Goal: Information Seeking & Learning: Understand process/instructions

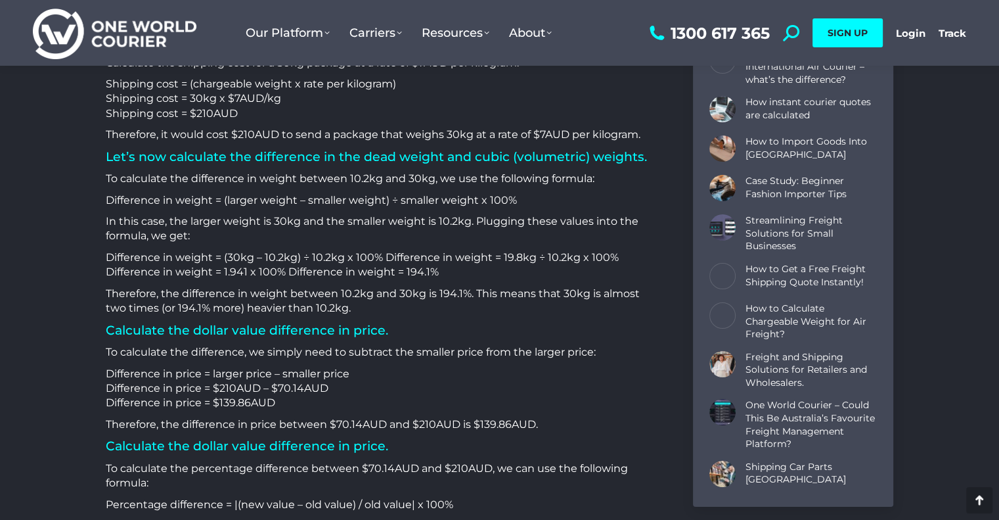
scroll to position [1182, 0]
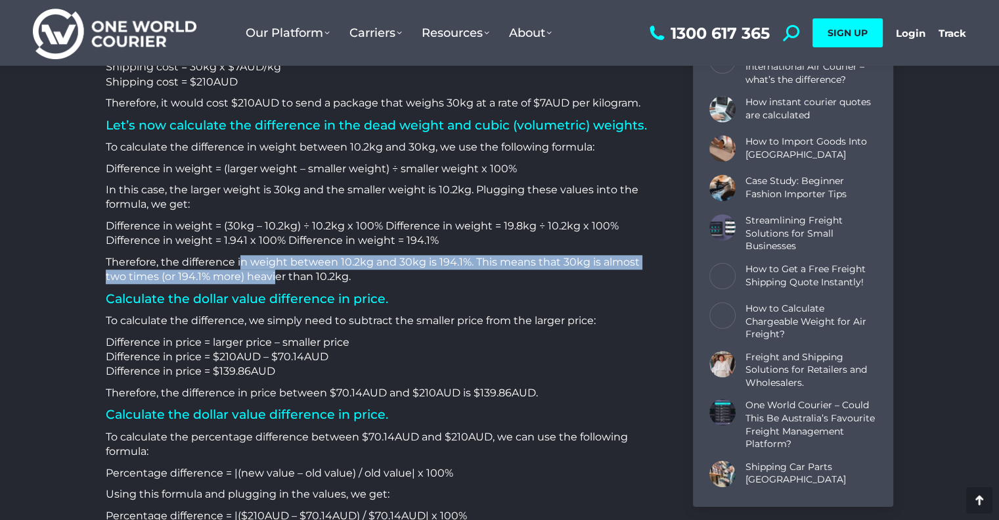
drag, startPoint x: 240, startPoint y: 255, endPoint x: 250, endPoint y: 277, distance: 23.8
click at [250, 277] on p "Therefore, the difference in weight between 10.2kg and 30kg is 194.1%. This mea…" at bounding box center [383, 270] width 555 height 30
drag, startPoint x: 298, startPoint y: 265, endPoint x: 301, endPoint y: 277, distance: 12.1
click at [301, 277] on p "Therefore, the difference in weight between 10.2kg and 30kg is 194.1%. This mea…" at bounding box center [383, 270] width 555 height 30
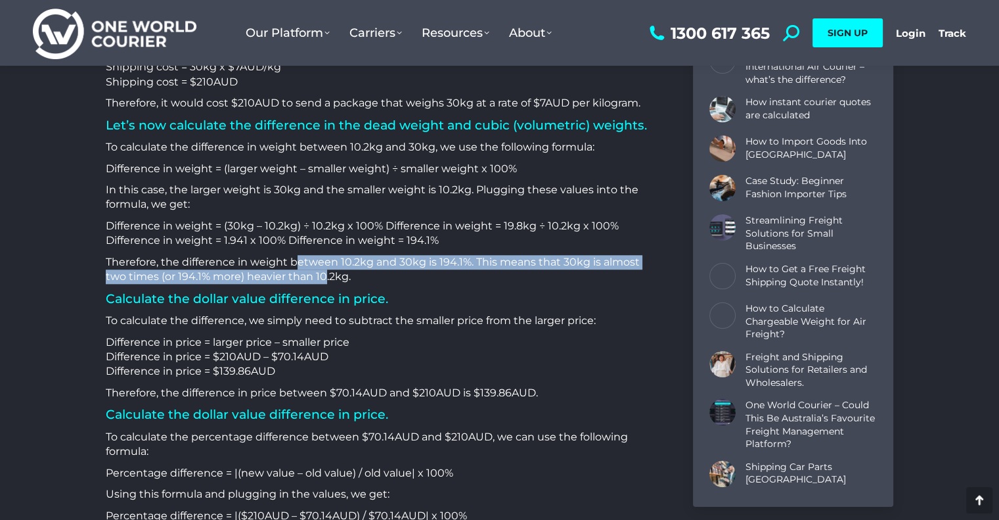
click at [301, 277] on p "Therefore, the difference in weight between 10.2kg and 30kg is 194.1%. This mea…" at bounding box center [383, 270] width 555 height 30
drag, startPoint x: 164, startPoint y: 267, endPoint x: 254, endPoint y: 272, distance: 90.1
click at [254, 272] on p "Therefore, the difference in weight between 10.2kg and 30kg is 194.1%. This mea…" at bounding box center [383, 270] width 555 height 30
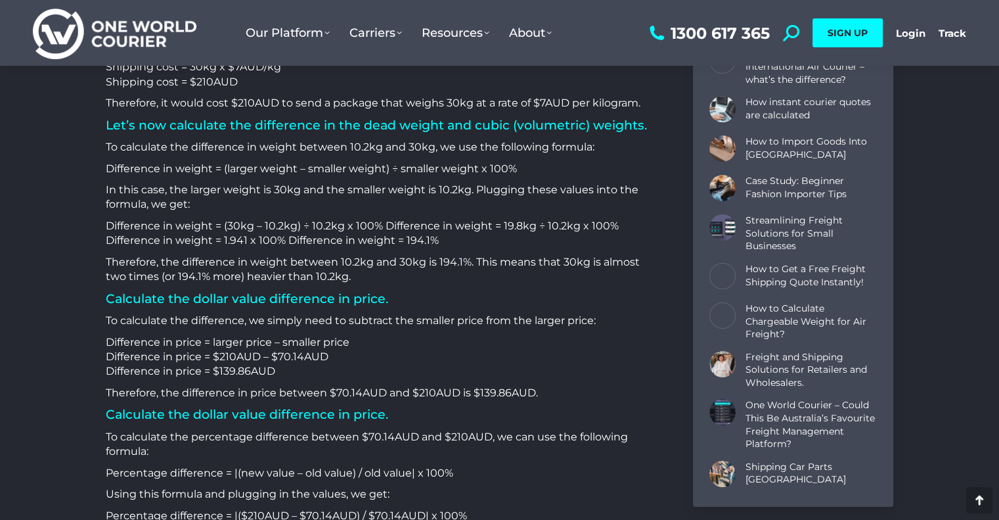
drag, startPoint x: 250, startPoint y: 262, endPoint x: 171, endPoint y: 263, distance: 78.8
click at [171, 263] on p "Therefore, the difference in weight between 10.2kg and 30kg is 194.1%. This mea…" at bounding box center [383, 270] width 555 height 30
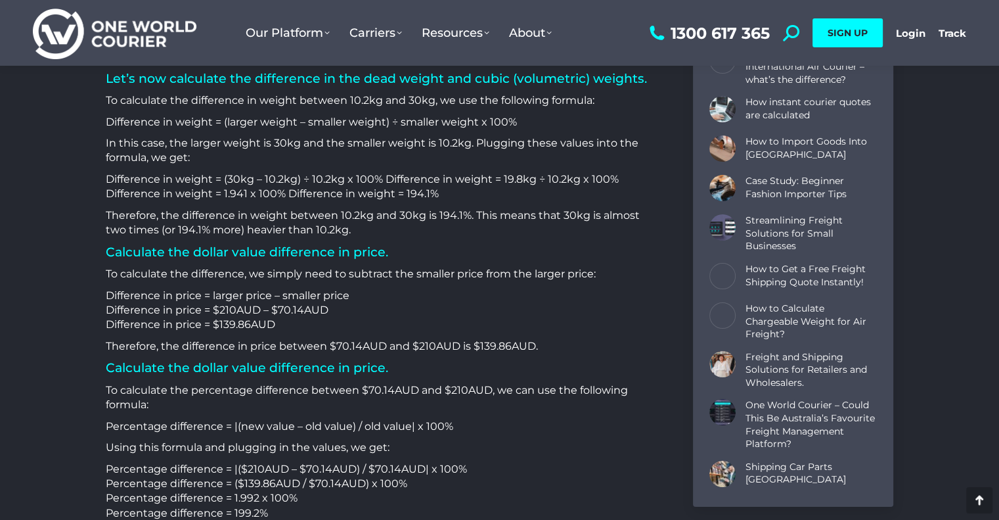
scroll to position [1314, 0]
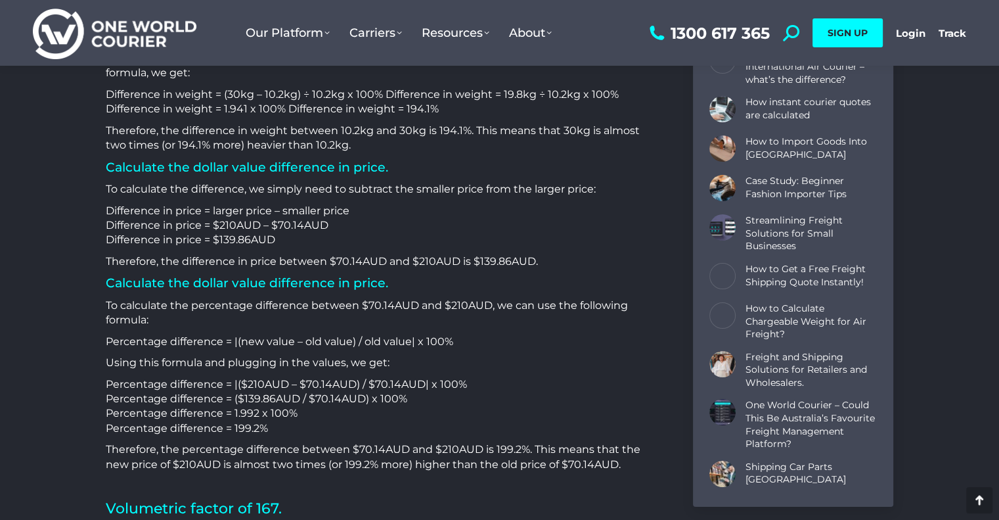
drag, startPoint x: 214, startPoint y: 222, endPoint x: 286, endPoint y: 241, distance: 74.7
click at [286, 241] on p "Difference in price = larger price – smaller price Difference in price = $210AU…" at bounding box center [383, 226] width 555 height 44
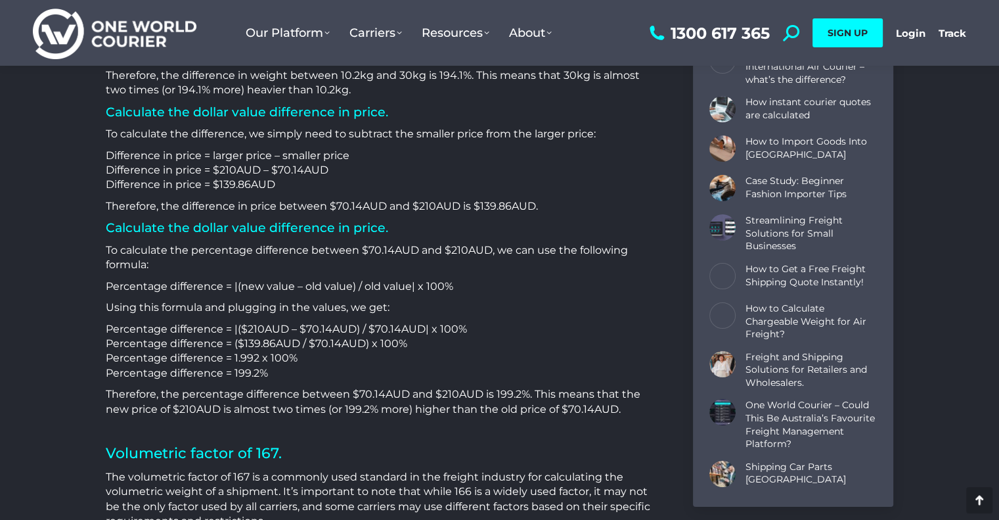
scroll to position [1511, 0]
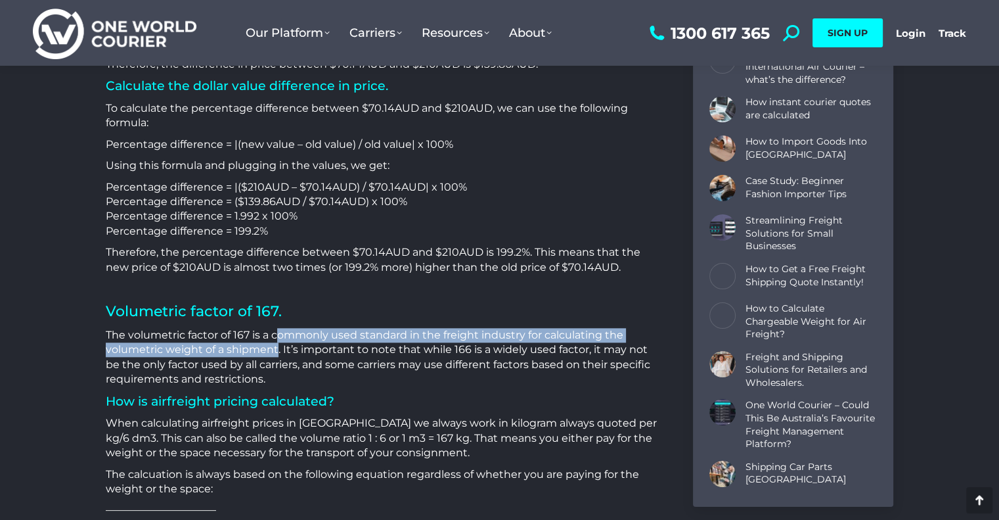
drag, startPoint x: 276, startPoint y: 334, endPoint x: 275, endPoint y: 355, distance: 21.0
click at [275, 355] on p "The volumetric factor of 167 is a commonly used standard in the freight industr…" at bounding box center [383, 357] width 555 height 59
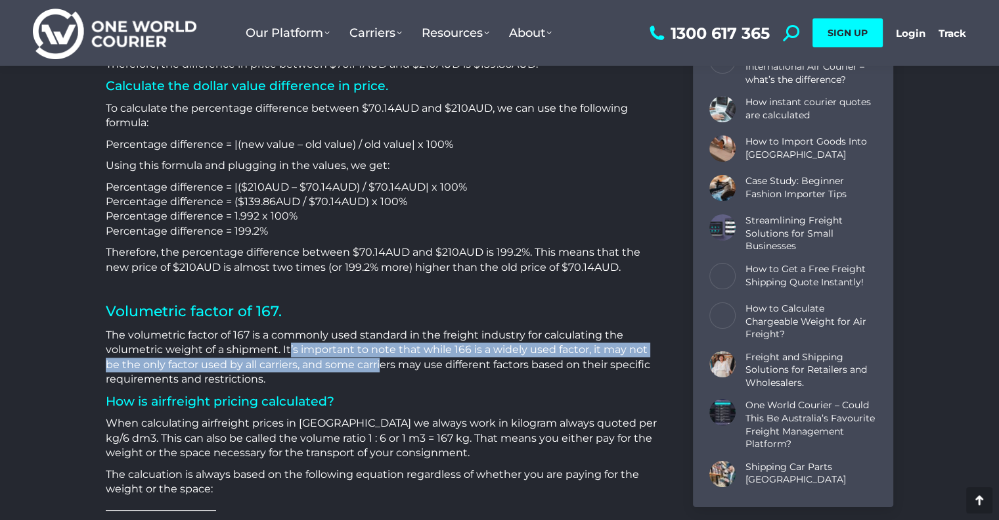
drag, startPoint x: 289, startPoint y: 348, endPoint x: 380, endPoint y: 362, distance: 92.3
click at [380, 362] on p "The volumetric factor of 167 is a commonly used standard in the freight industr…" at bounding box center [383, 357] width 555 height 59
click at [391, 357] on p "The volumetric factor of 167 is a commonly used standard in the freight industr…" at bounding box center [383, 357] width 555 height 59
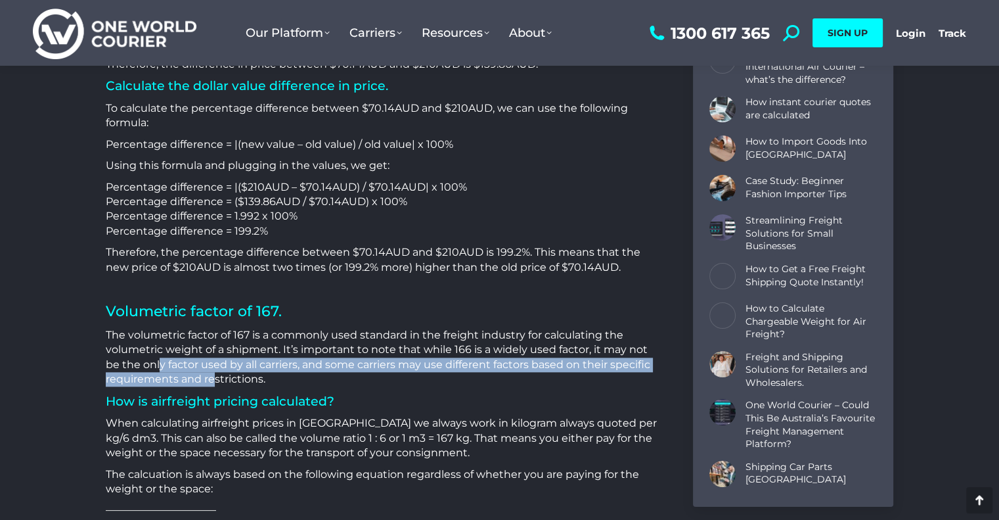
drag, startPoint x: 161, startPoint y: 361, endPoint x: 211, endPoint y: 384, distance: 55.6
click at [211, 384] on p "The volumetric factor of 167 is a commonly used standard in the freight industr…" at bounding box center [383, 357] width 555 height 59
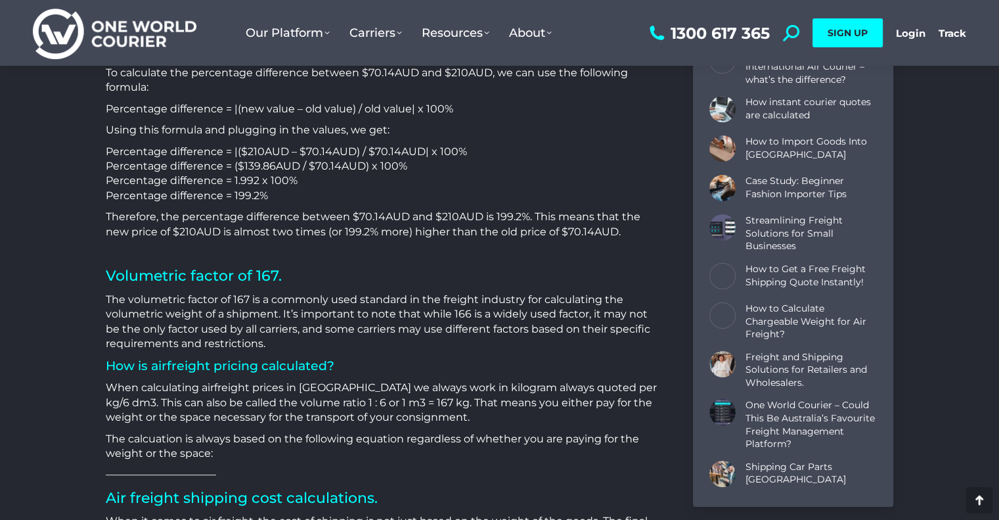
scroll to position [1576, 0]
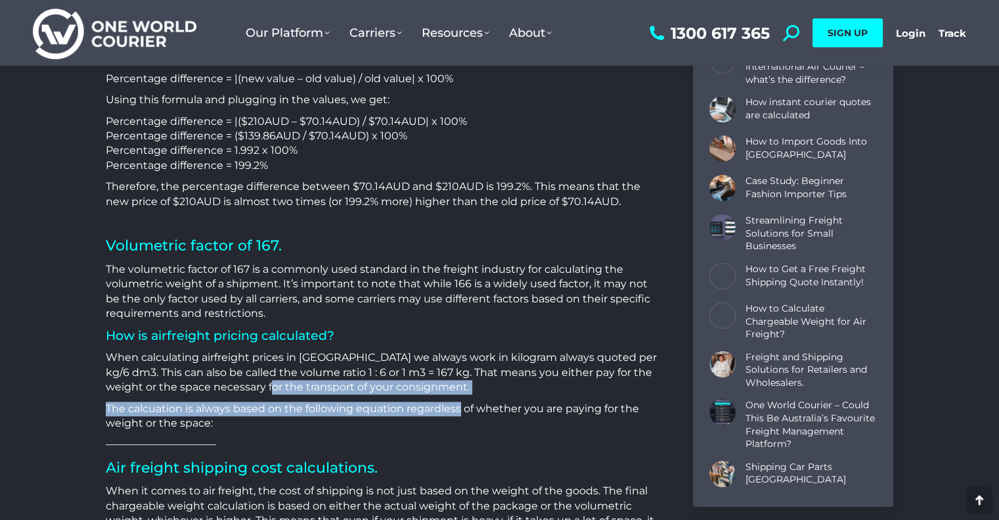
drag, startPoint x: 263, startPoint y: 384, endPoint x: 463, endPoint y: 395, distance: 200.6
click at [461, 395] on div "Calculating Air Freight Chargeable Weight. Sending freight by air as we know is…" at bounding box center [383, 1] width 555 height 2735
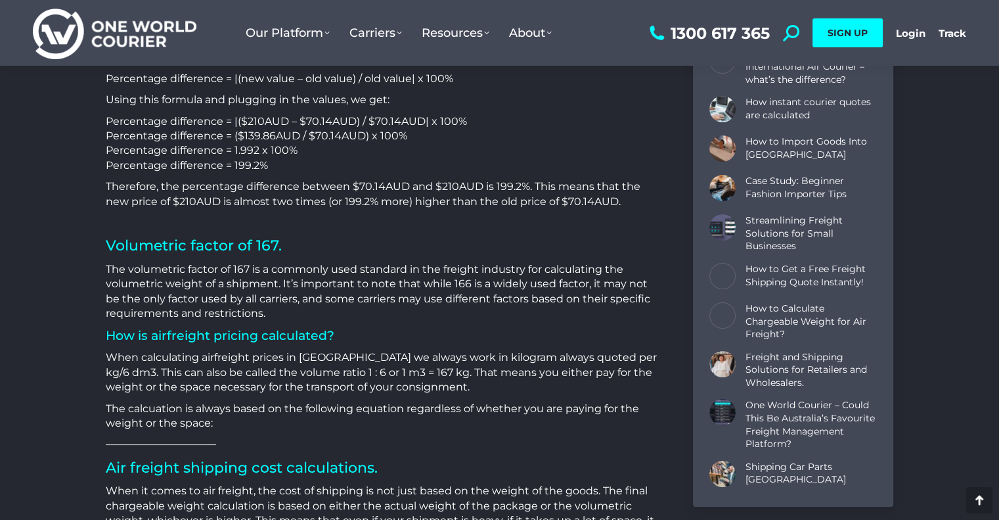
click at [463, 395] on div "Calculating Air Freight Chargeable Weight. Sending freight by air as we know is…" at bounding box center [383, 1] width 555 height 2735
click at [420, 365] on p "When calculating airfreight prices in [GEOGRAPHIC_DATA] we always work in kilog…" at bounding box center [383, 372] width 555 height 44
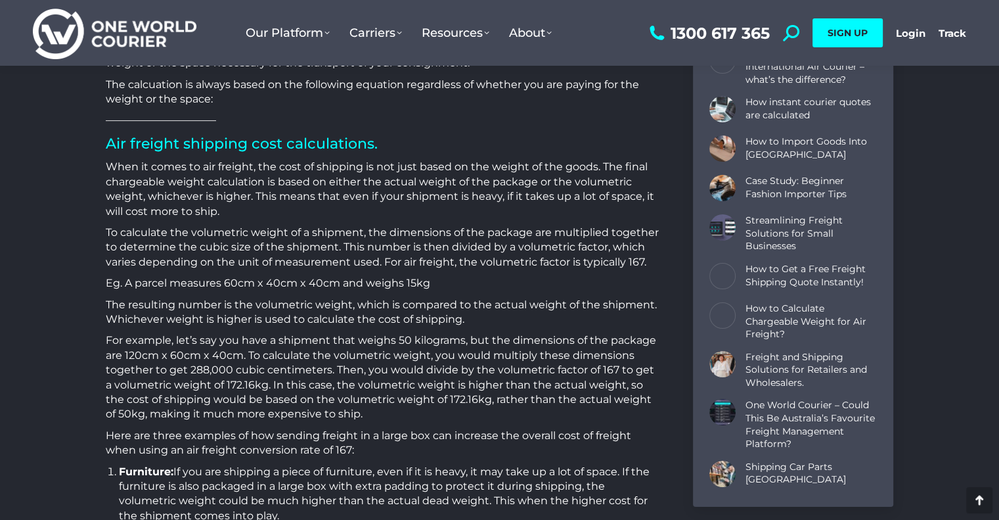
scroll to position [2036, 0]
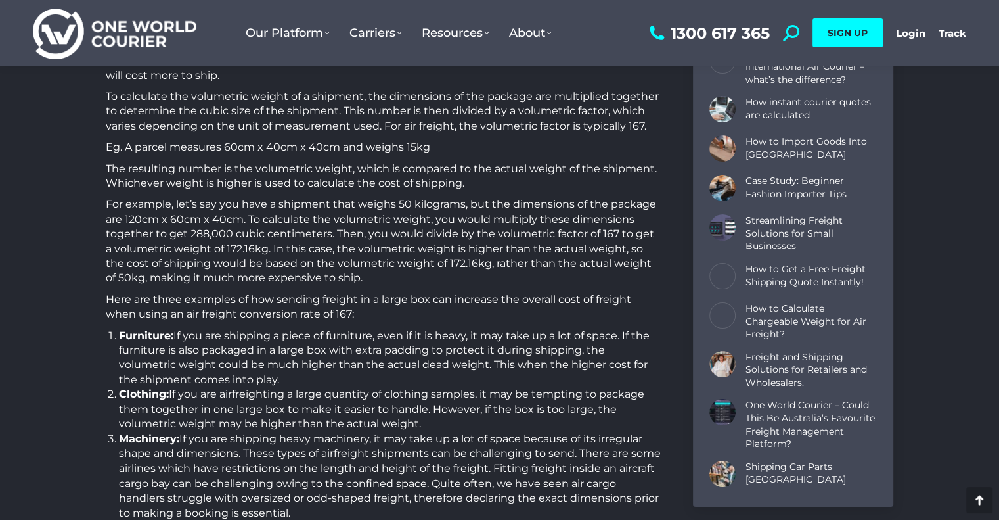
click at [463, 175] on p "The resulting number is the volumetric weight, which is compared to the actual …" at bounding box center [383, 177] width 555 height 30
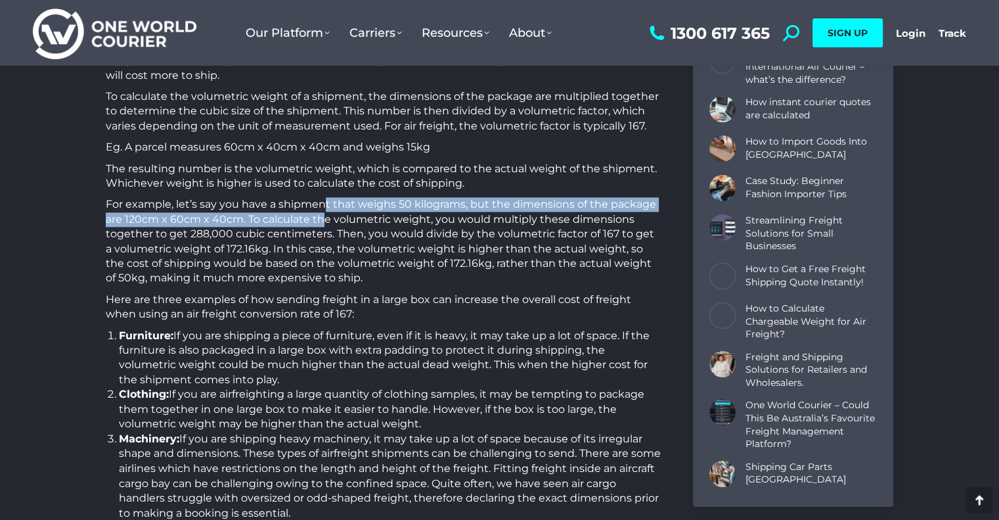
drag, startPoint x: 324, startPoint y: 201, endPoint x: 326, endPoint y: 212, distance: 11.3
click at [326, 212] on p "For example, let’s say you have a shipment that weighs 50 kilograms, but the di…" at bounding box center [383, 241] width 555 height 88
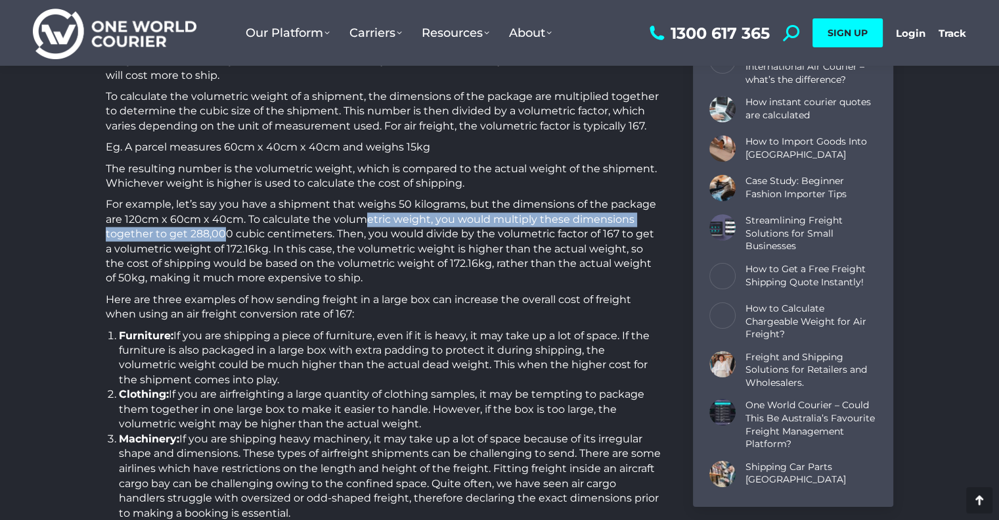
drag, startPoint x: 361, startPoint y: 215, endPoint x: 226, endPoint y: 235, distance: 136.2
click at [226, 235] on p "For example, let’s say you have a shipment that weighs 50 kilograms, but the di…" at bounding box center [383, 241] width 555 height 88
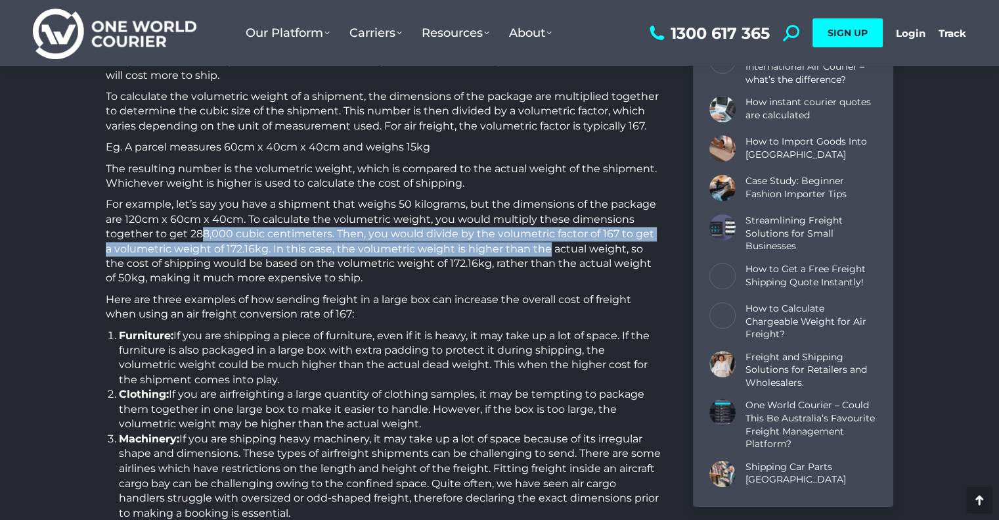
drag, startPoint x: 197, startPoint y: 234, endPoint x: 541, endPoint y: 250, distance: 344.5
click at [541, 250] on p "For example, let’s say you have a shipment that weighs 50 kilograms, but the di…" at bounding box center [383, 241] width 555 height 88
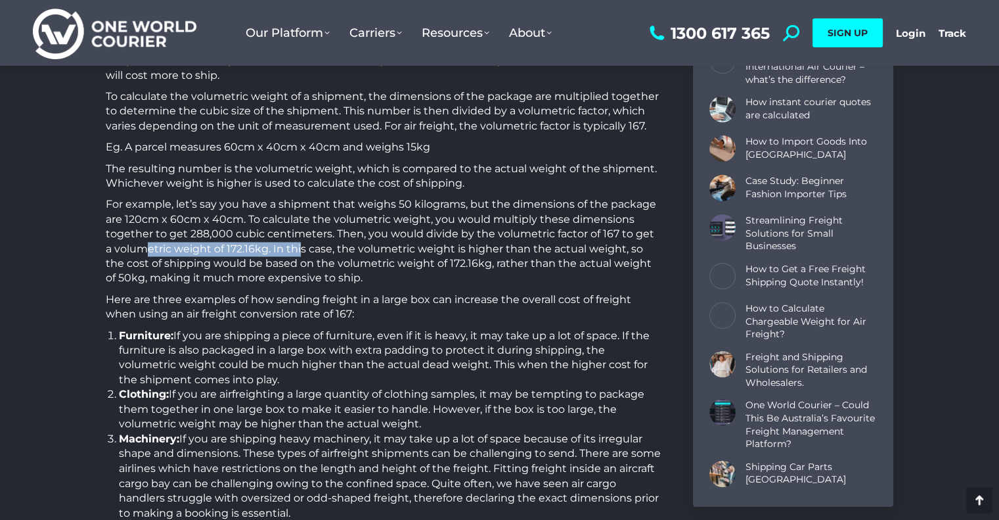
drag, startPoint x: 141, startPoint y: 241, endPoint x: 290, endPoint y: 241, distance: 148.4
click at [290, 241] on p "For example, let’s say you have a shipment that weighs 50 kilograms, but the di…" at bounding box center [383, 241] width 555 height 88
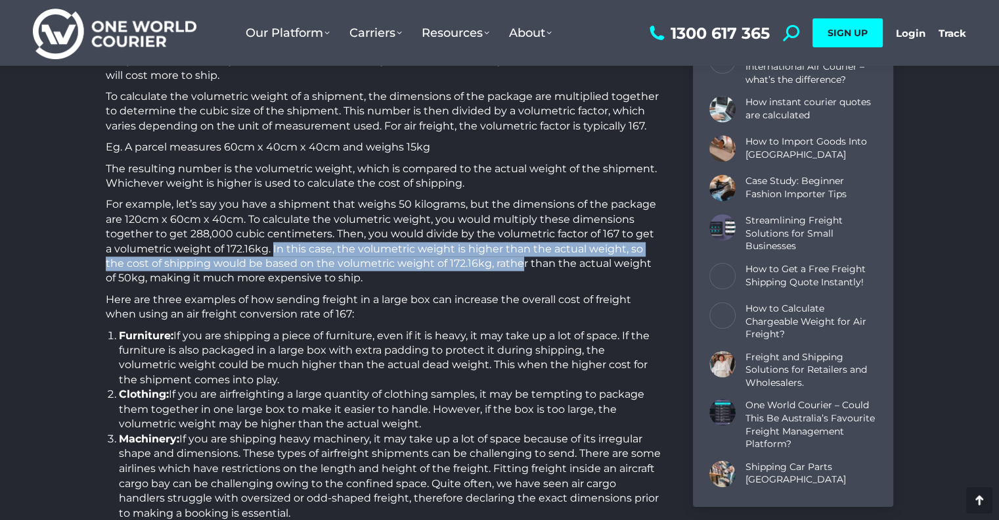
drag, startPoint x: 264, startPoint y: 250, endPoint x: 502, endPoint y: 263, distance: 238.1
click at [502, 263] on p "For example, let’s say you have a shipment that weighs 50 kilograms, but the di…" at bounding box center [383, 241] width 555 height 88
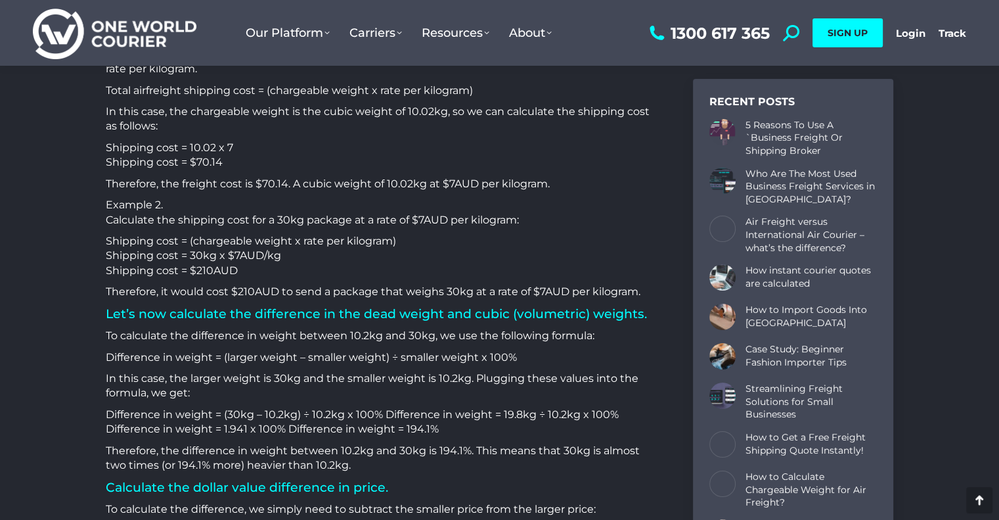
scroll to position [985, 0]
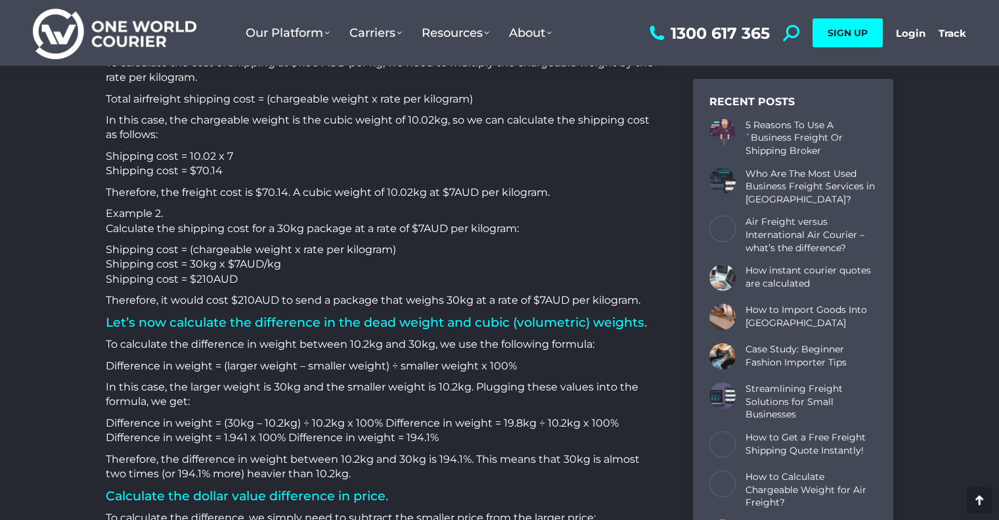
click at [596, 443] on p "Difference in weight = (30kg – 10.2kg) ÷ 10.2kg x 100% Difference in weight = 1…" at bounding box center [383, 431] width 555 height 30
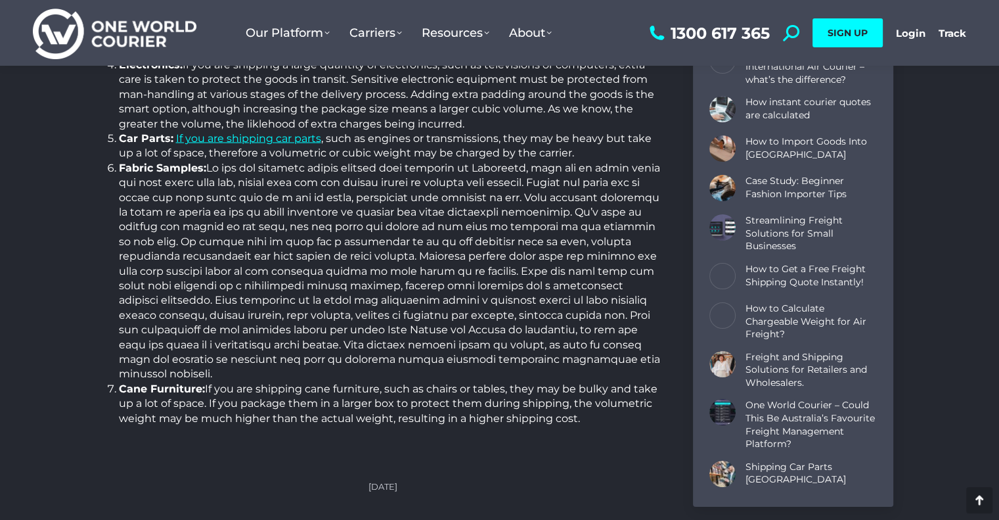
scroll to position [2627, 0]
